Goal: Find specific page/section: Find specific page/section

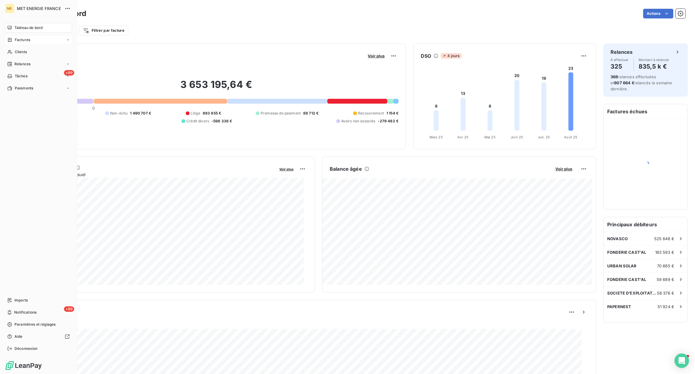
click at [31, 38] on div "Factures" at bounding box center [38, 40] width 67 height 10
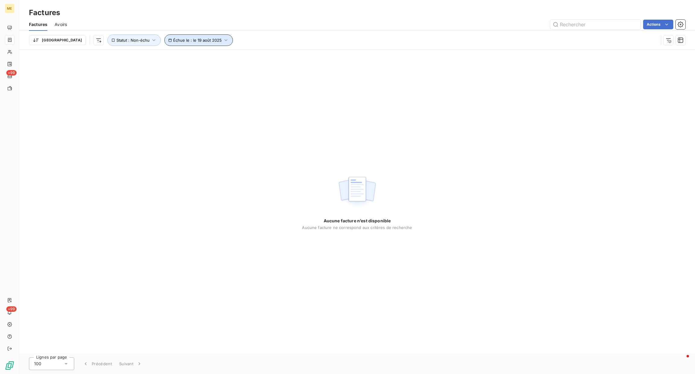
click at [182, 39] on span "Échue le : le 19 août 2025" at bounding box center [197, 40] width 49 height 5
click at [187, 142] on button "21" at bounding box center [183, 140] width 12 height 12
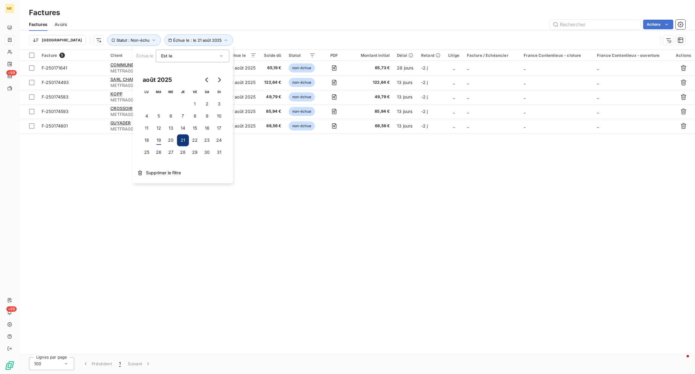
click at [413, 217] on div "Facture 5 Client Émise le Échue le Solde dû Statut PDF Montant initial Délai Re…" at bounding box center [357, 201] width 676 height 303
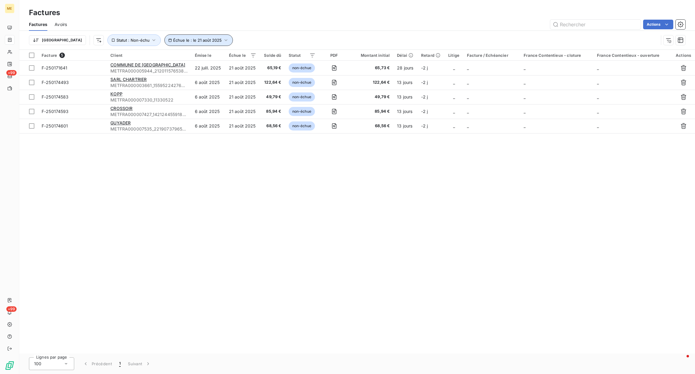
click at [187, 41] on span "Échue le : le 21 août 2025" at bounding box center [197, 40] width 49 height 5
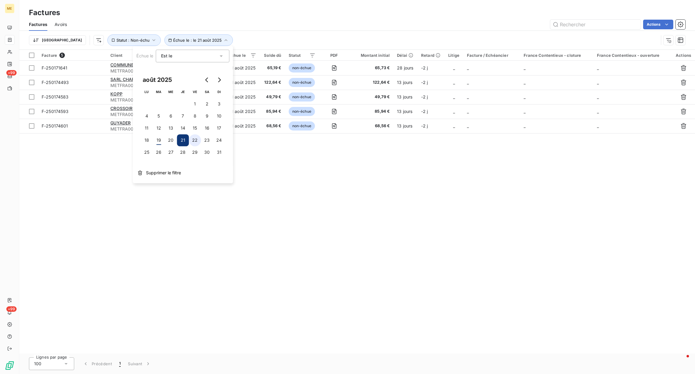
click at [200, 139] on button "22" at bounding box center [195, 140] width 12 height 12
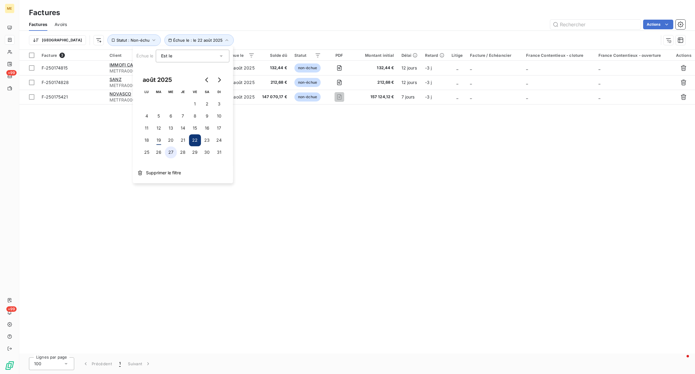
click at [174, 156] on button "27" at bounding box center [171, 152] width 12 height 12
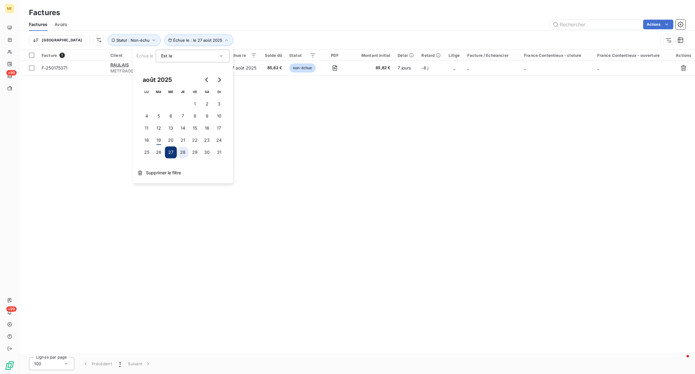
click at [181, 157] on button "28" at bounding box center [183, 152] width 12 height 12
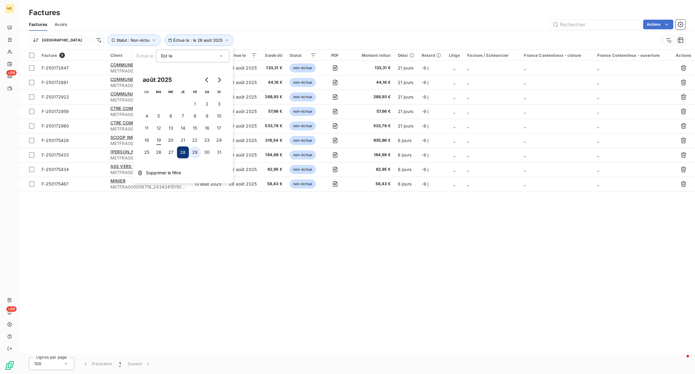
click at [193, 154] on button "29" at bounding box center [195, 152] width 12 height 12
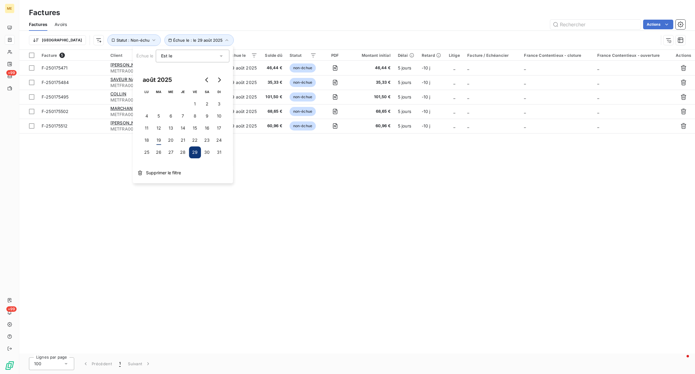
click at [201, 154] on button "30" at bounding box center [207, 152] width 12 height 12
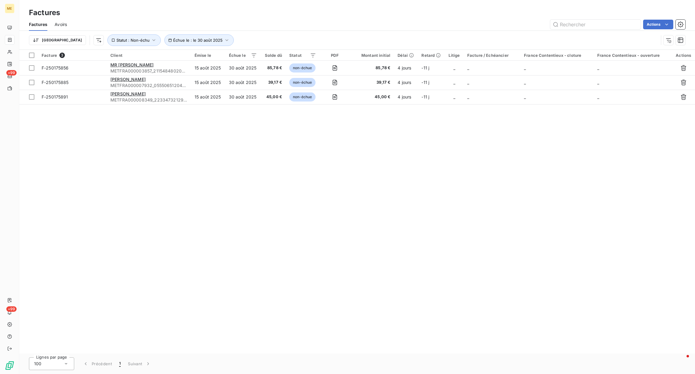
click at [286, 182] on div "Facture 3 Client Émise le Échue le Solde dû Statut PDF Montant initial Délai Re…" at bounding box center [357, 201] width 676 height 303
click at [173, 40] on span "Échue le : le 30 août 2025" at bounding box center [198, 40] width 50 height 5
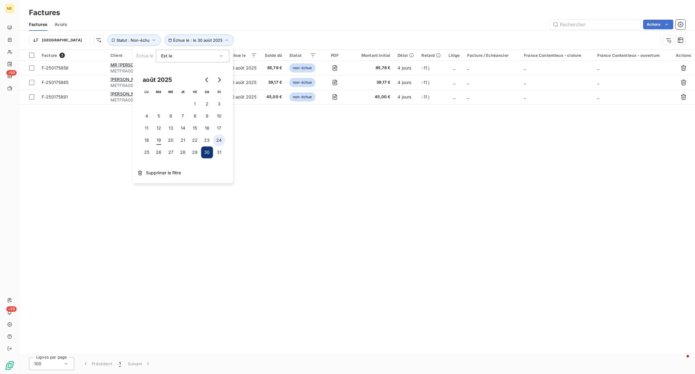
click at [218, 154] on button "31" at bounding box center [219, 152] width 12 height 12
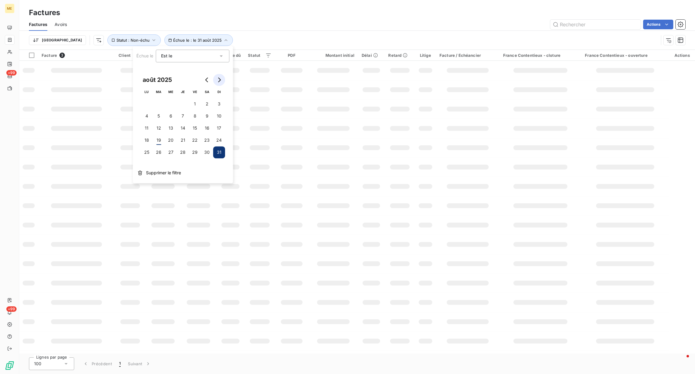
click at [220, 80] on icon "Go to next month" at bounding box center [219, 79] width 5 height 5
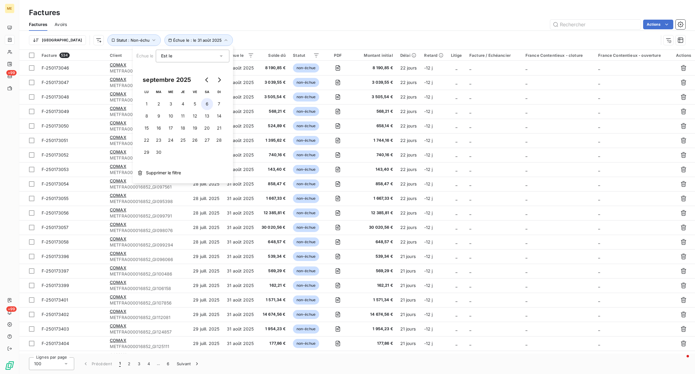
click at [202, 104] on button "6" at bounding box center [207, 104] width 12 height 12
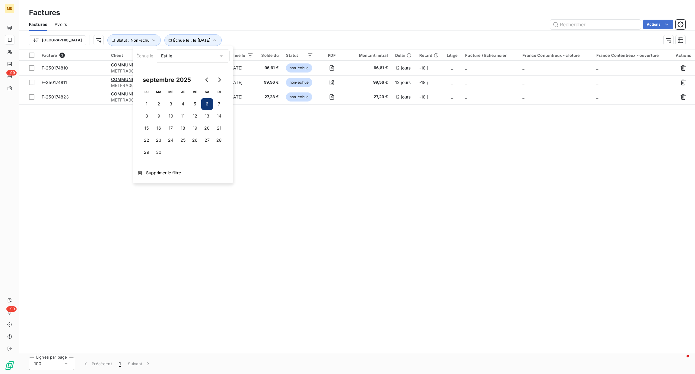
click at [252, 20] on div "Actions" at bounding box center [380, 25] width 612 height 10
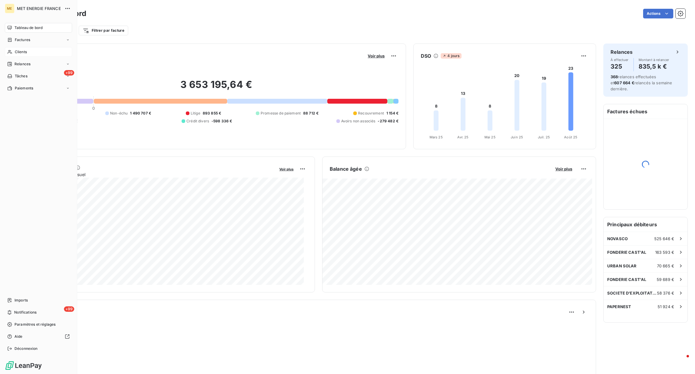
click at [11, 51] on icon at bounding box center [9, 52] width 5 height 5
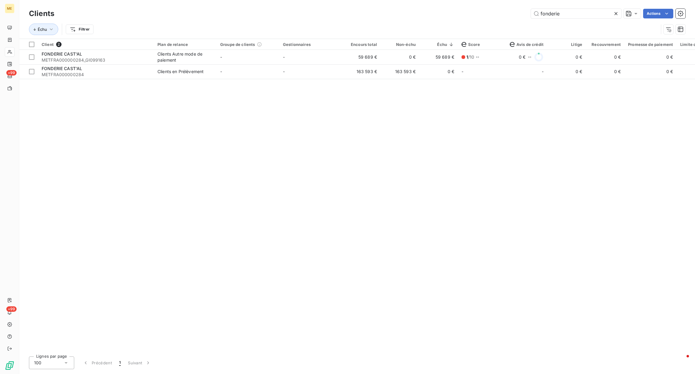
type input "fonderie"
